Goal: Information Seeking & Learning: Learn about a topic

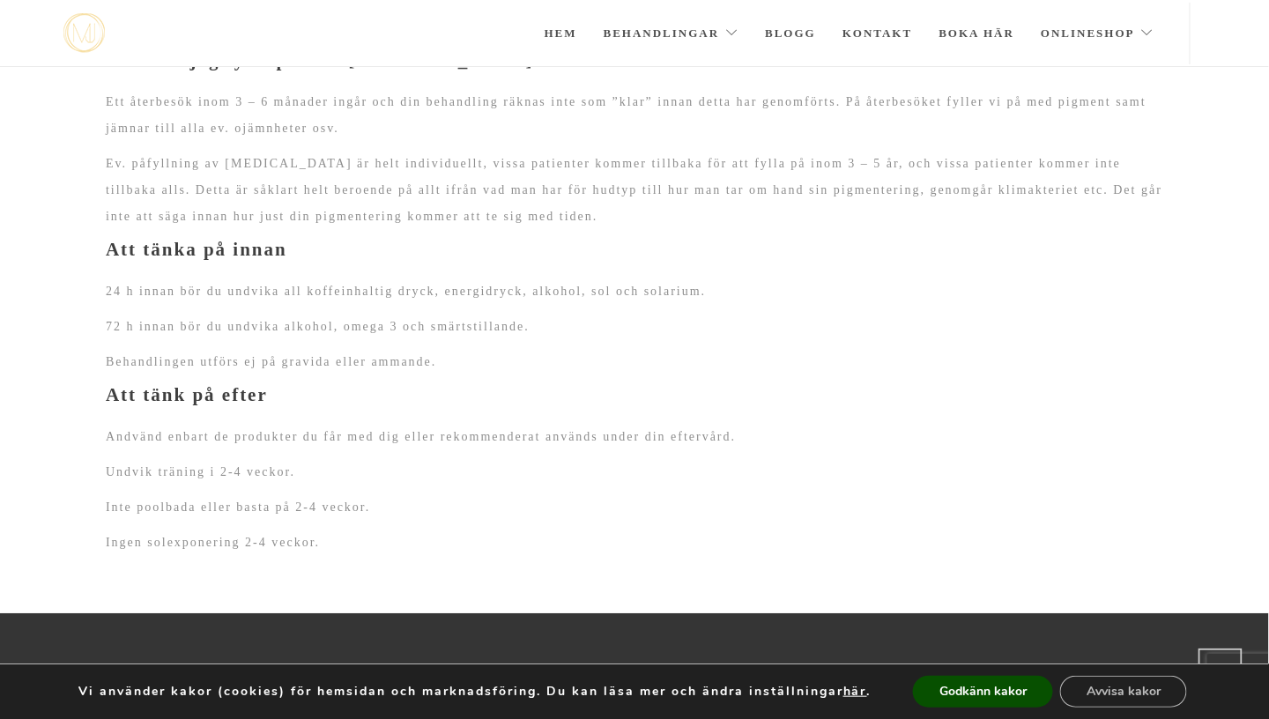
scroll to position [1954, 0]
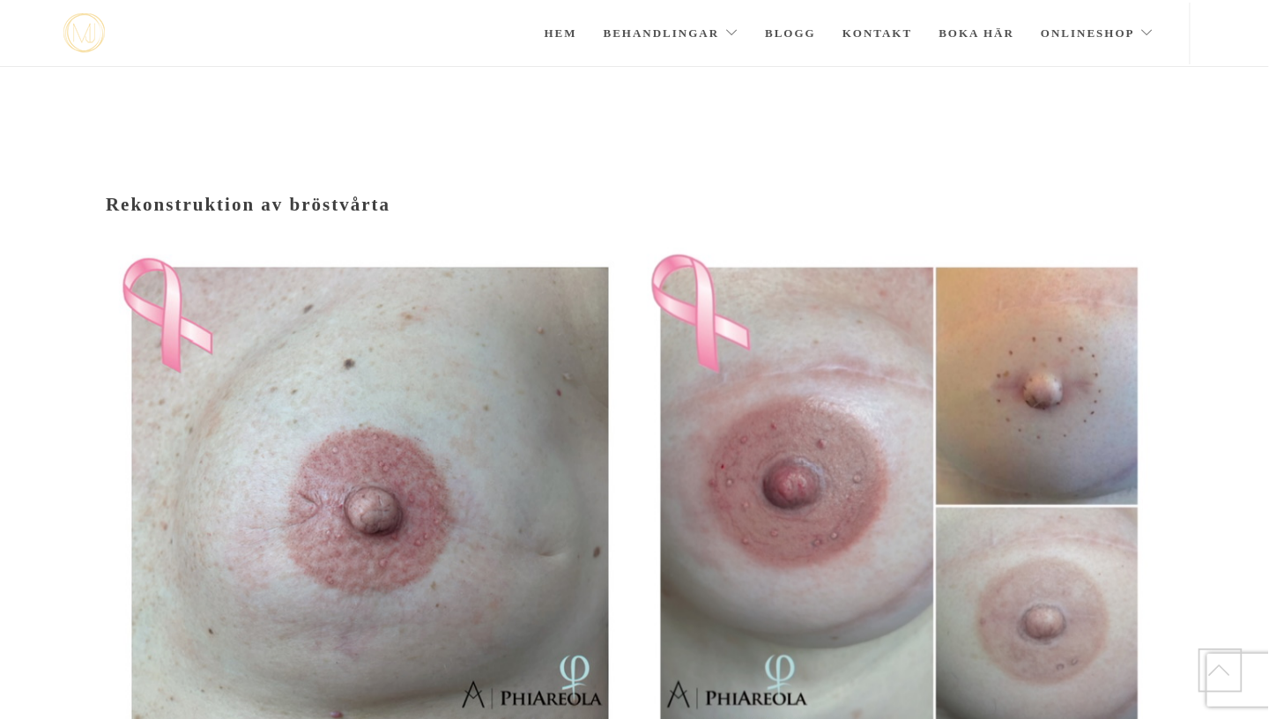
scroll to position [251, 0]
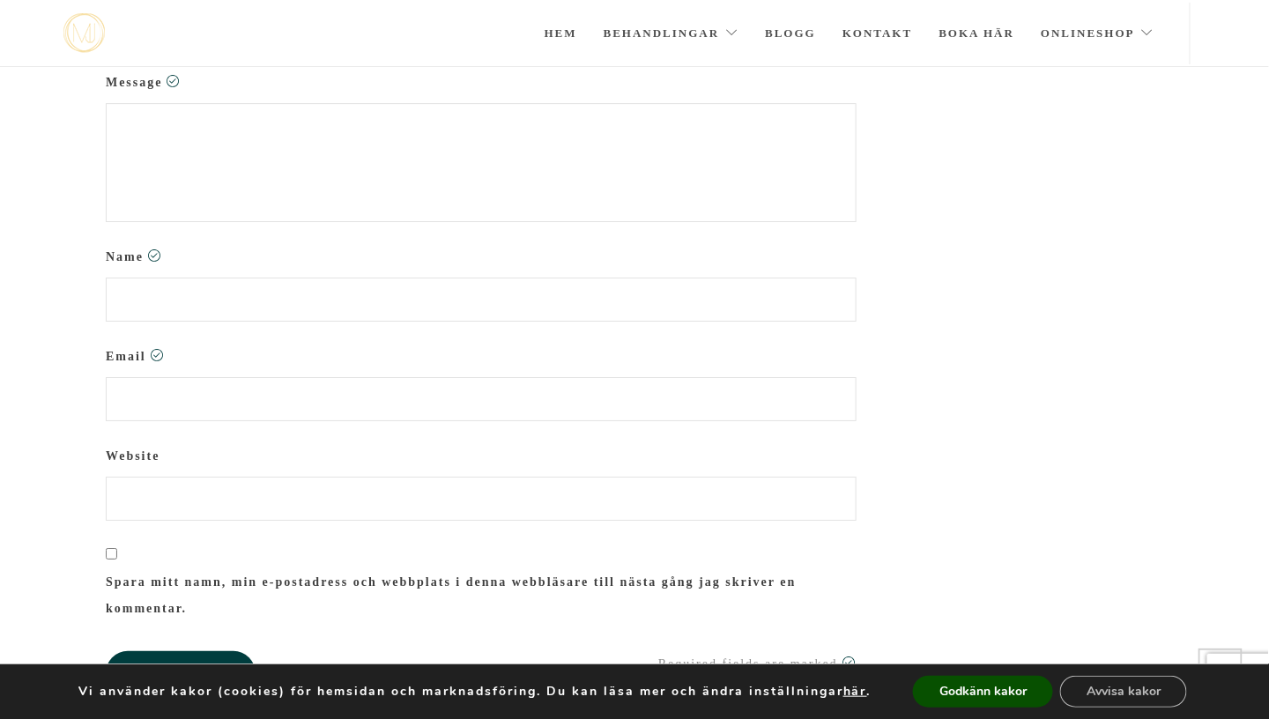
scroll to position [1769, 0]
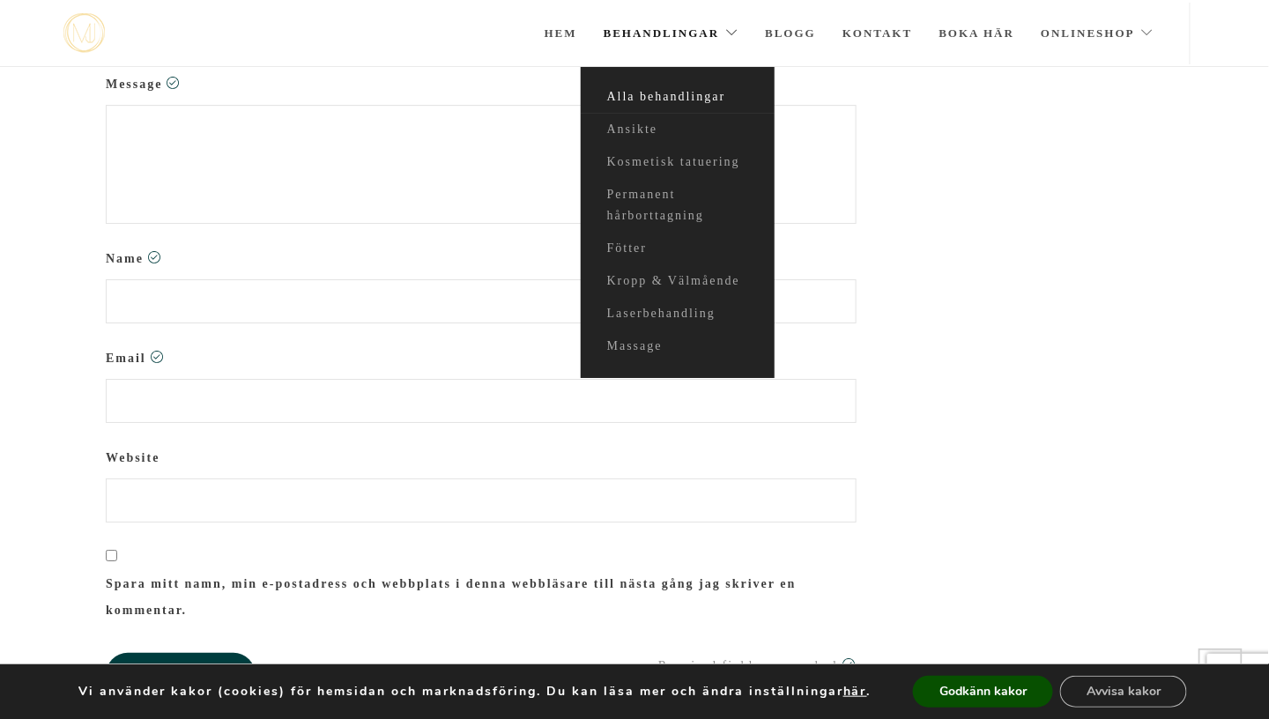
click at [658, 95] on link "Alla behandlingar" at bounding box center [678, 97] width 194 height 33
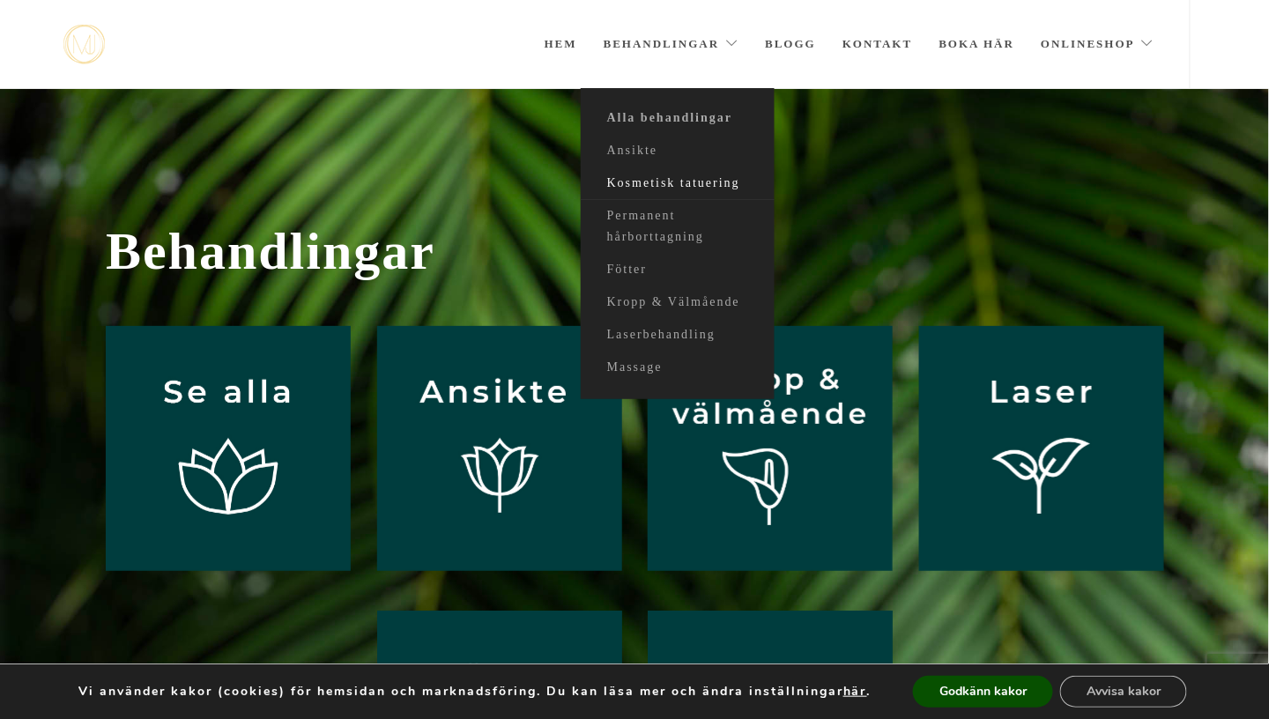
click at [657, 185] on link "Kosmetisk tatuering" at bounding box center [678, 183] width 194 height 33
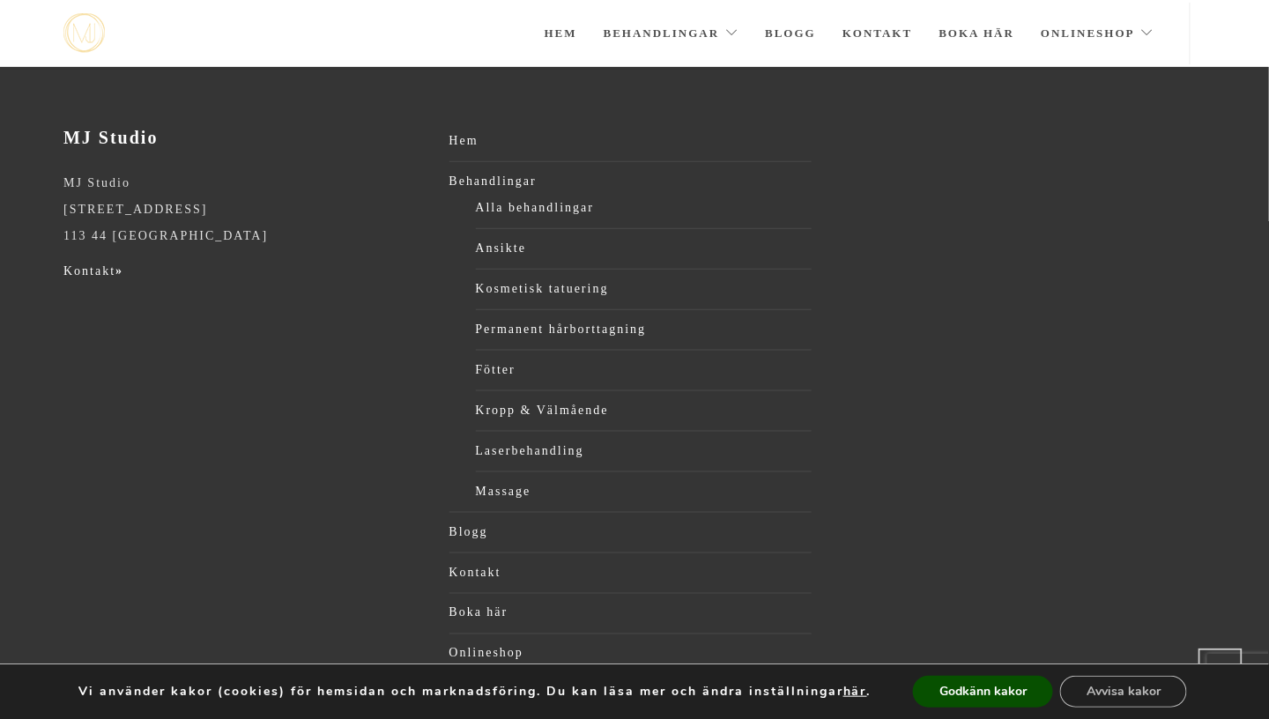
scroll to position [508, 0]
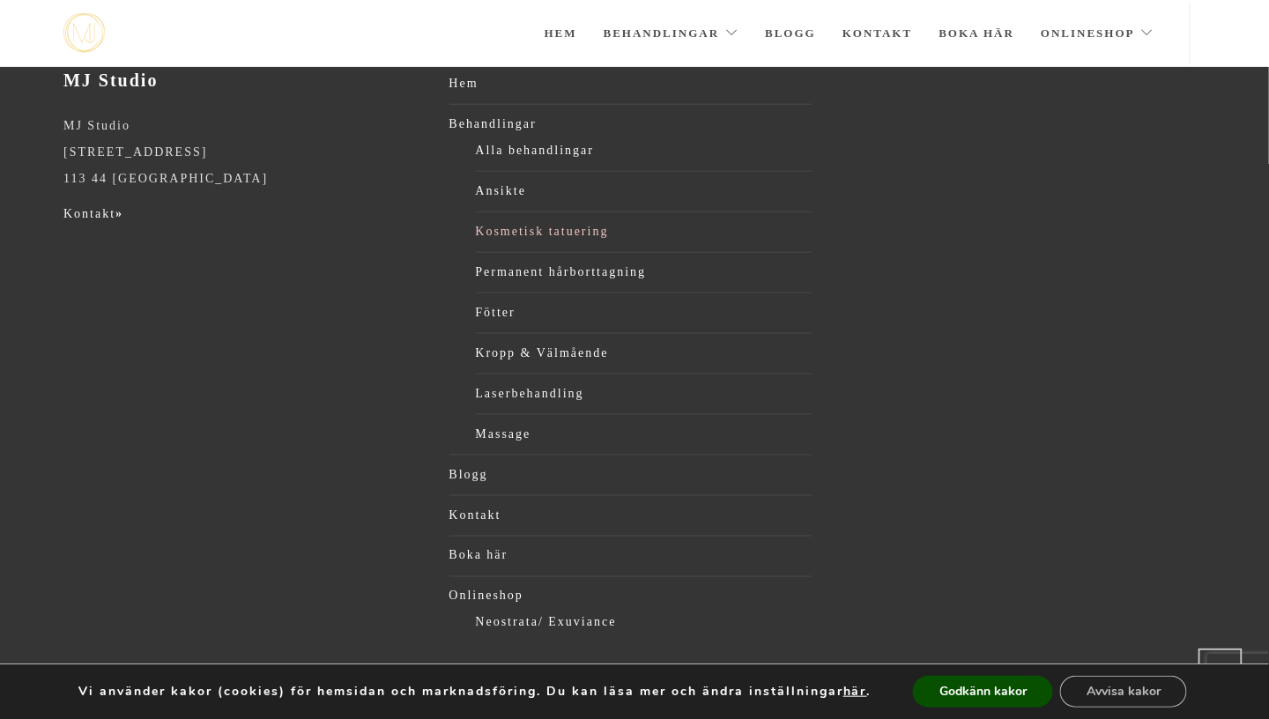
click at [554, 234] on link "Kosmetisk tatuering" at bounding box center [644, 232] width 337 height 26
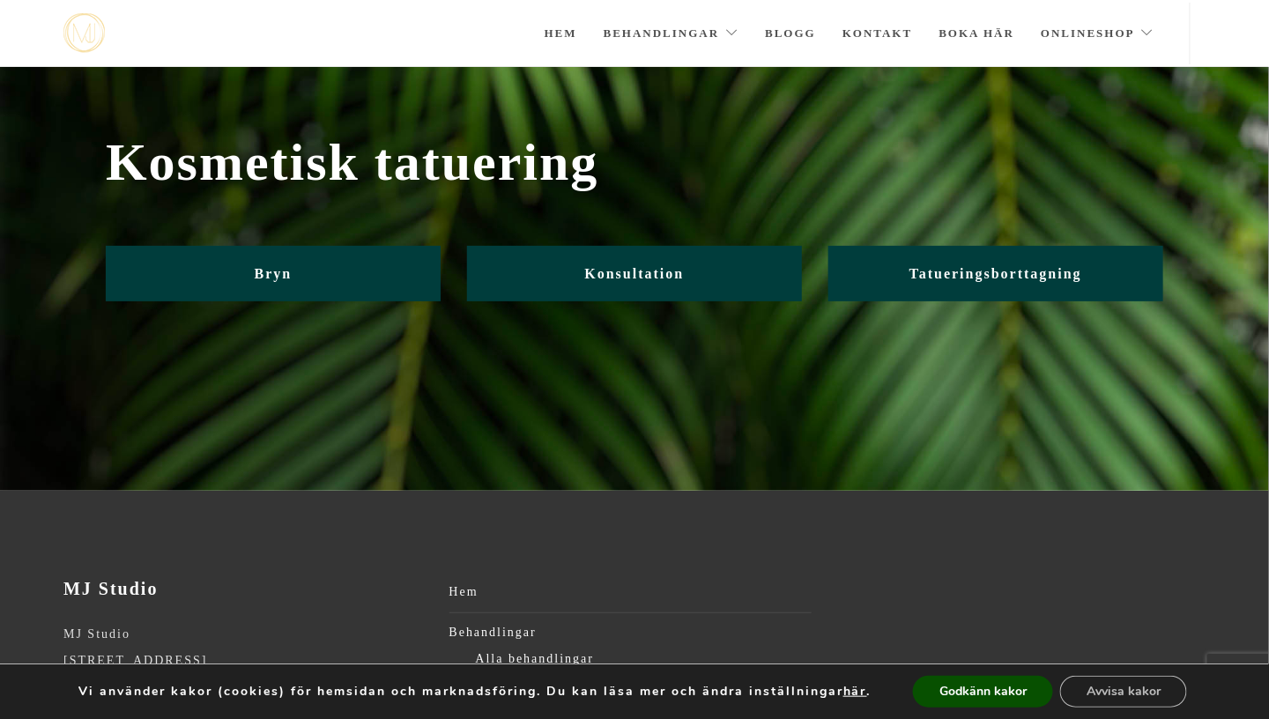
scroll to position [1, 0]
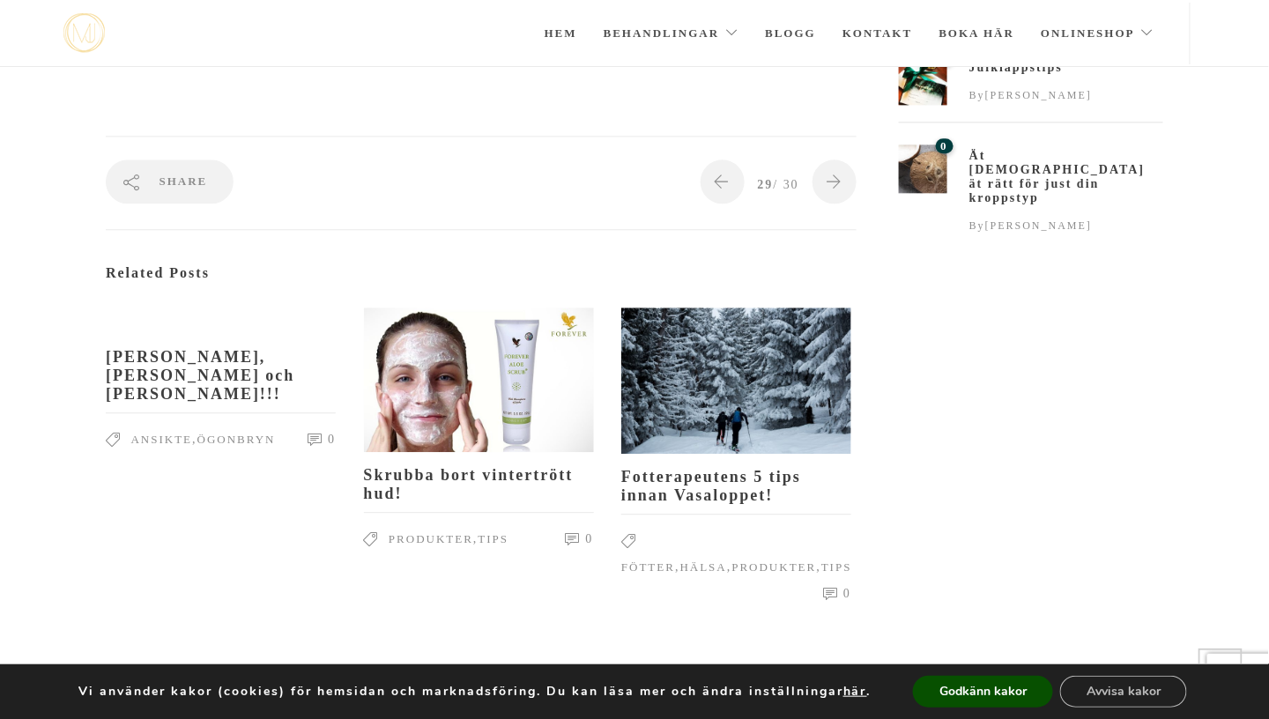
scroll to position [1209, 0]
